Goal: Information Seeking & Learning: Learn about a topic

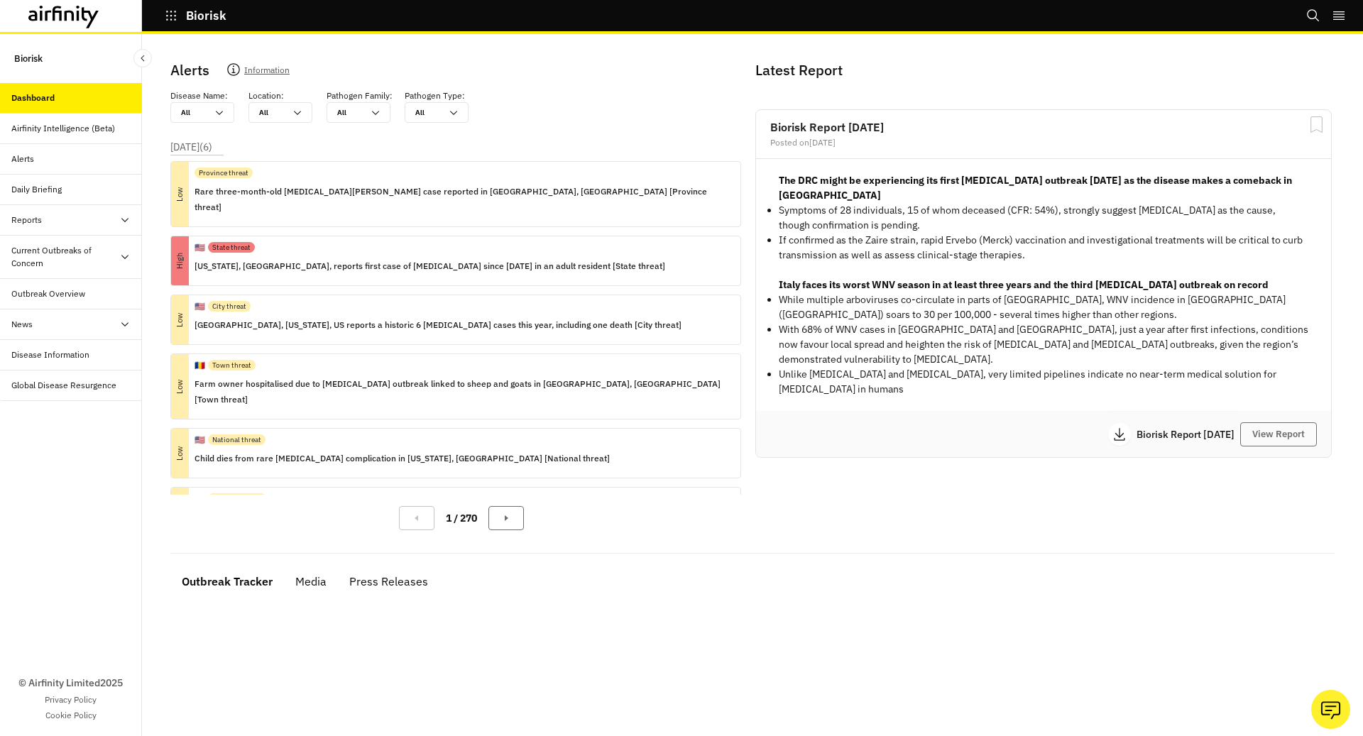
click at [51, 326] on div "News" at bounding box center [76, 324] width 131 height 13
click at [48, 218] on div "Reports" at bounding box center [76, 220] width 131 height 13
click at [53, 253] on div "Reports" at bounding box center [82, 250] width 119 height 13
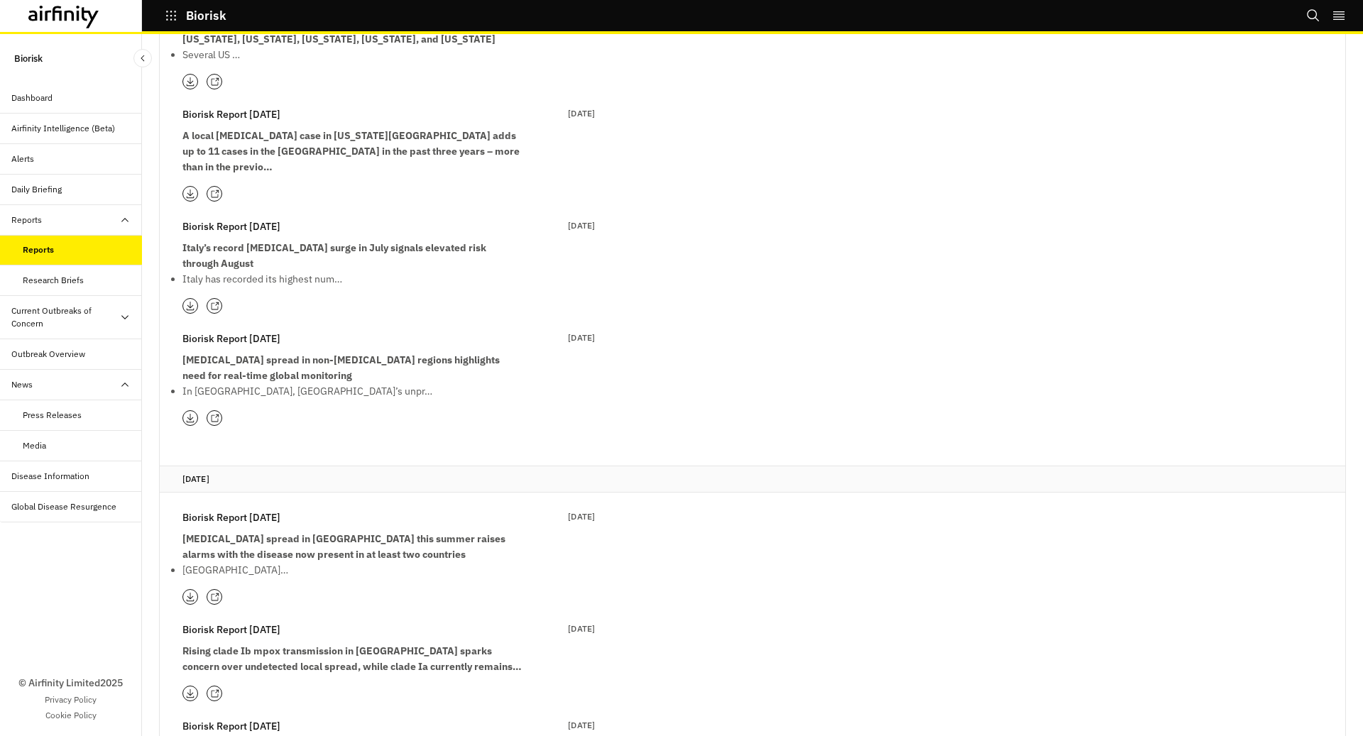
scroll to position [646, 0]
click at [217, 411] on icon at bounding box center [214, 415] width 9 height 9
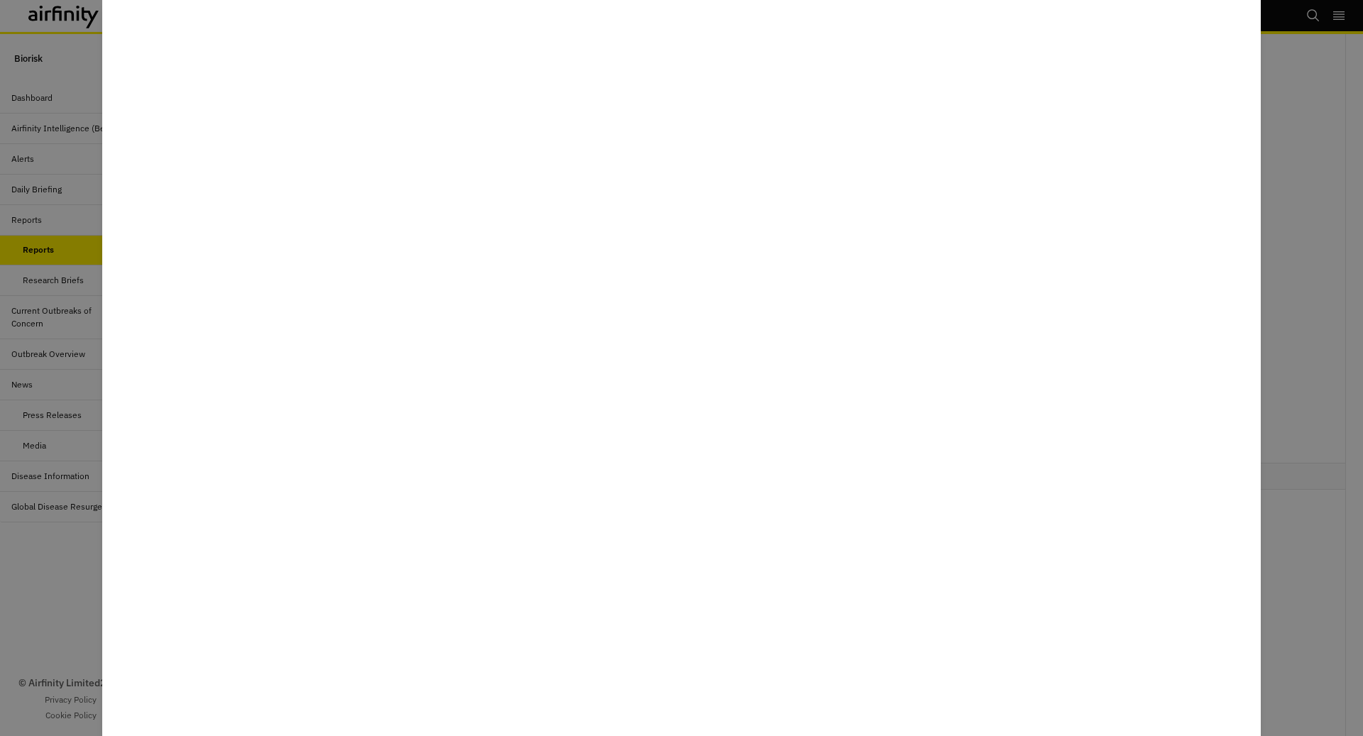
click at [1329, 377] on div at bounding box center [681, 368] width 1363 height 736
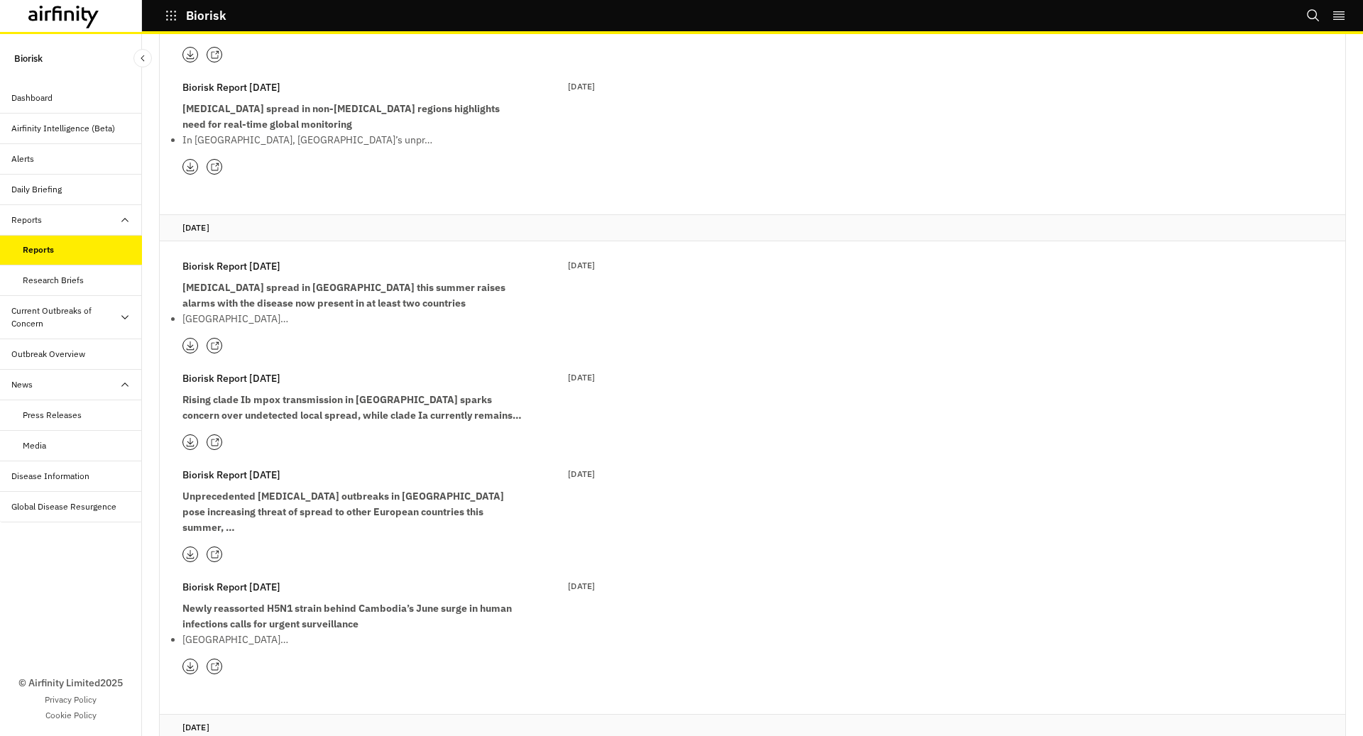
scroll to position [897, 0]
click at [207, 335] on div at bounding box center [215, 343] width 16 height 16
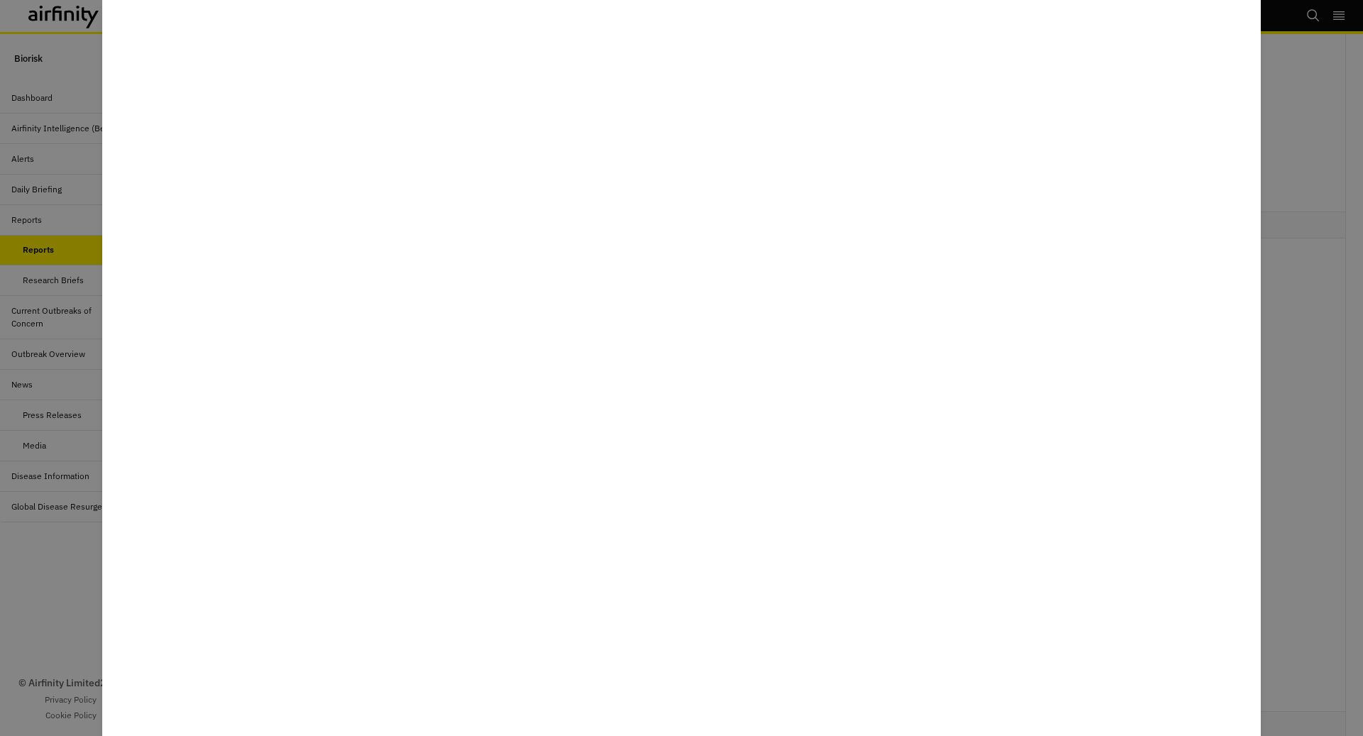
click at [1272, 334] on div at bounding box center [681, 368] width 1363 height 736
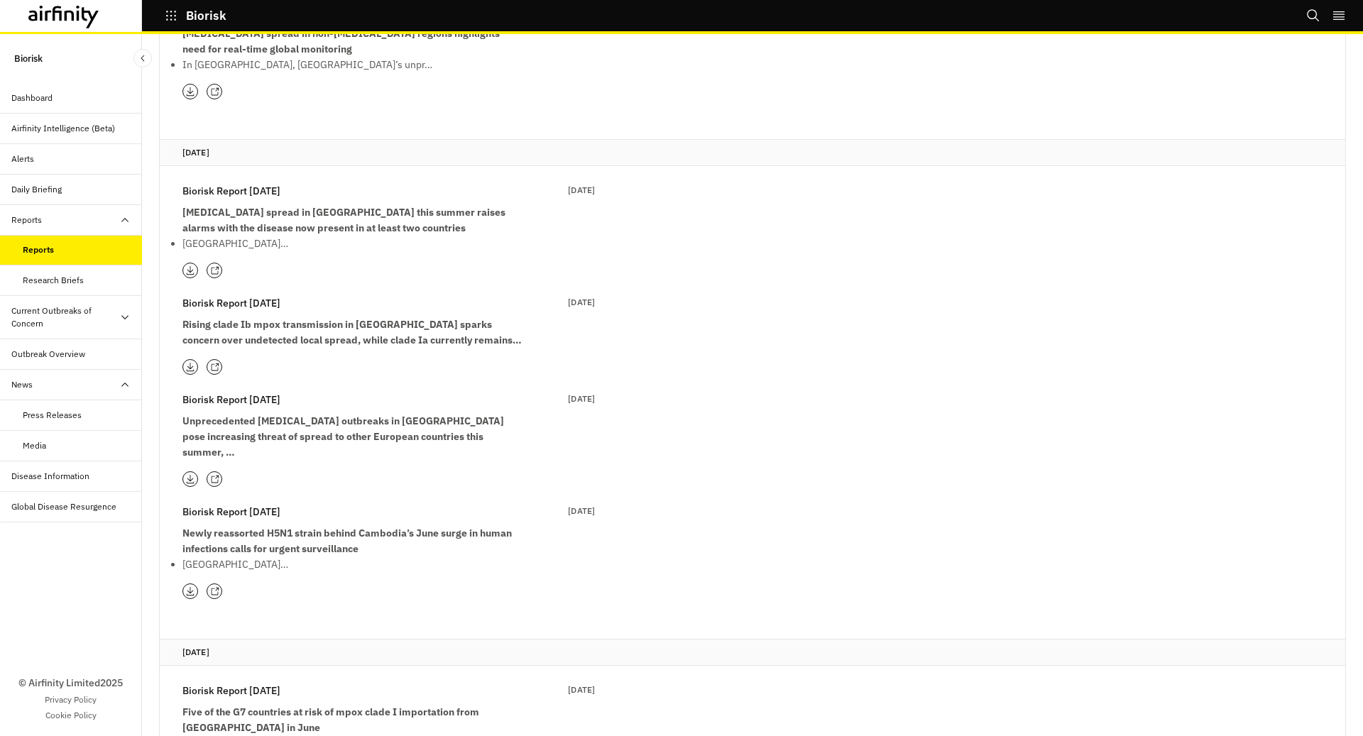
scroll to position [1012, 0]
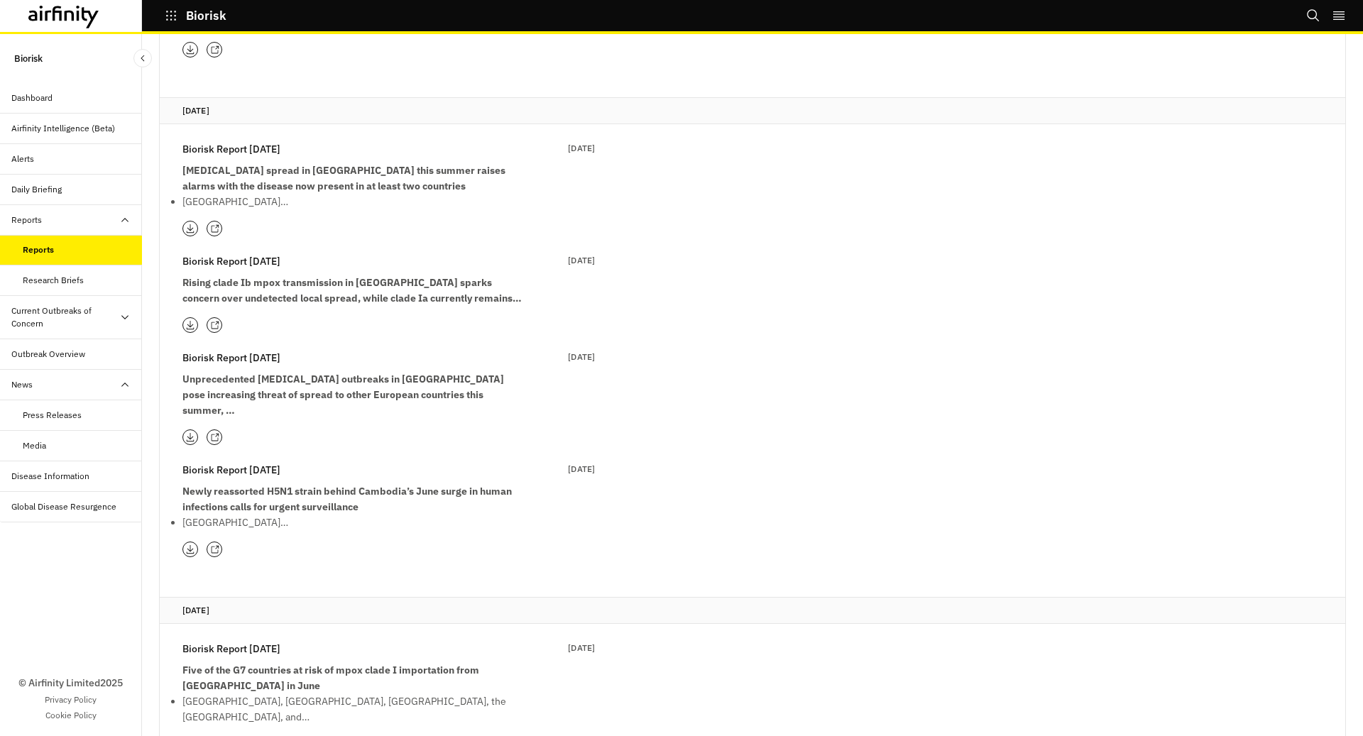
click at [215, 433] on icon at bounding box center [214, 437] width 9 height 9
